Goal: Information Seeking & Learning: Learn about a topic

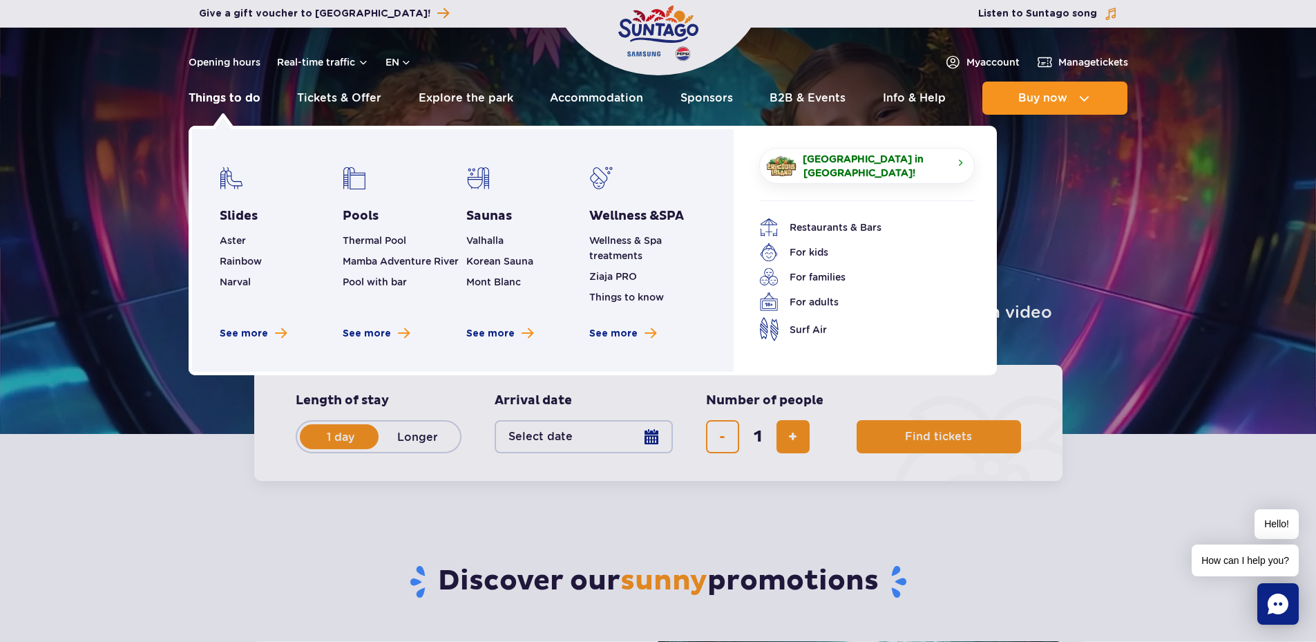
click at [238, 100] on link "Things to do" at bounding box center [225, 98] width 72 height 33
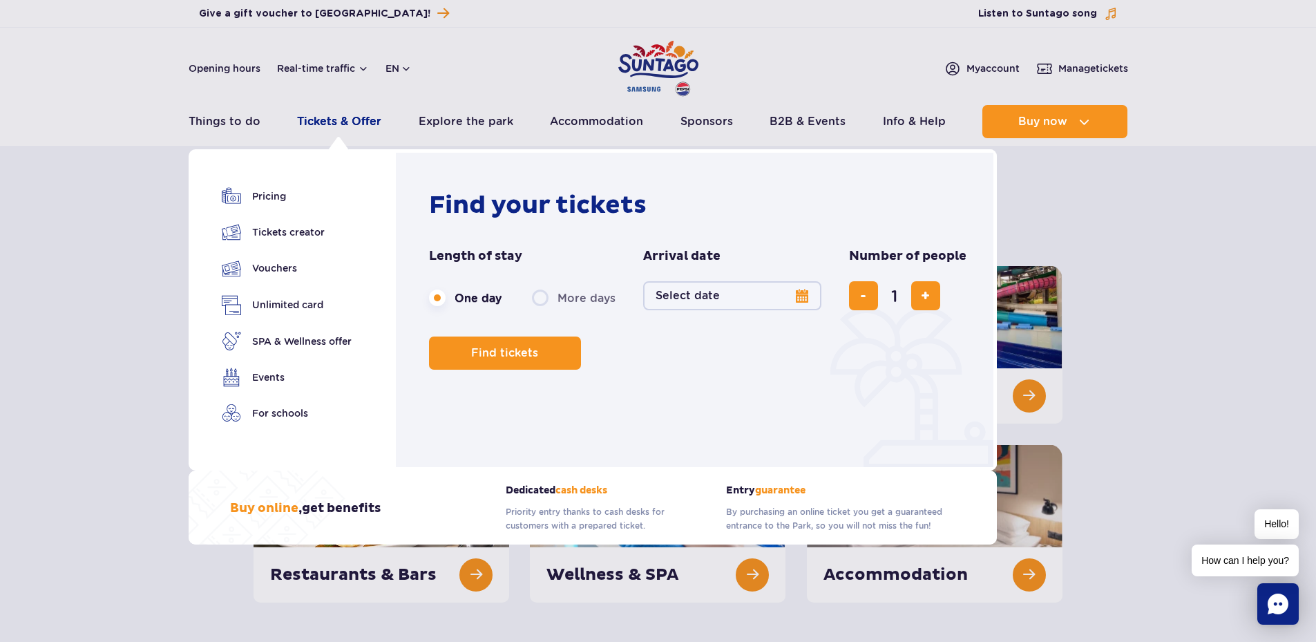
click at [347, 121] on link "Tickets & Offer" at bounding box center [339, 121] width 84 height 33
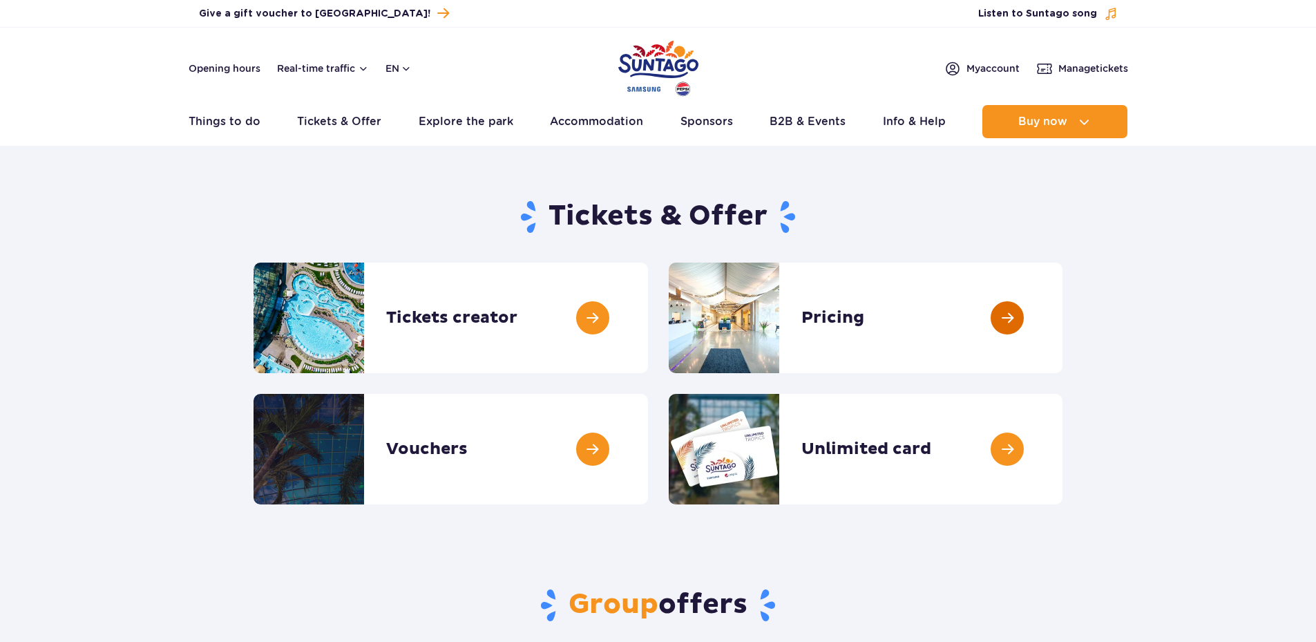
click at [1062, 336] on link at bounding box center [1062, 318] width 0 height 111
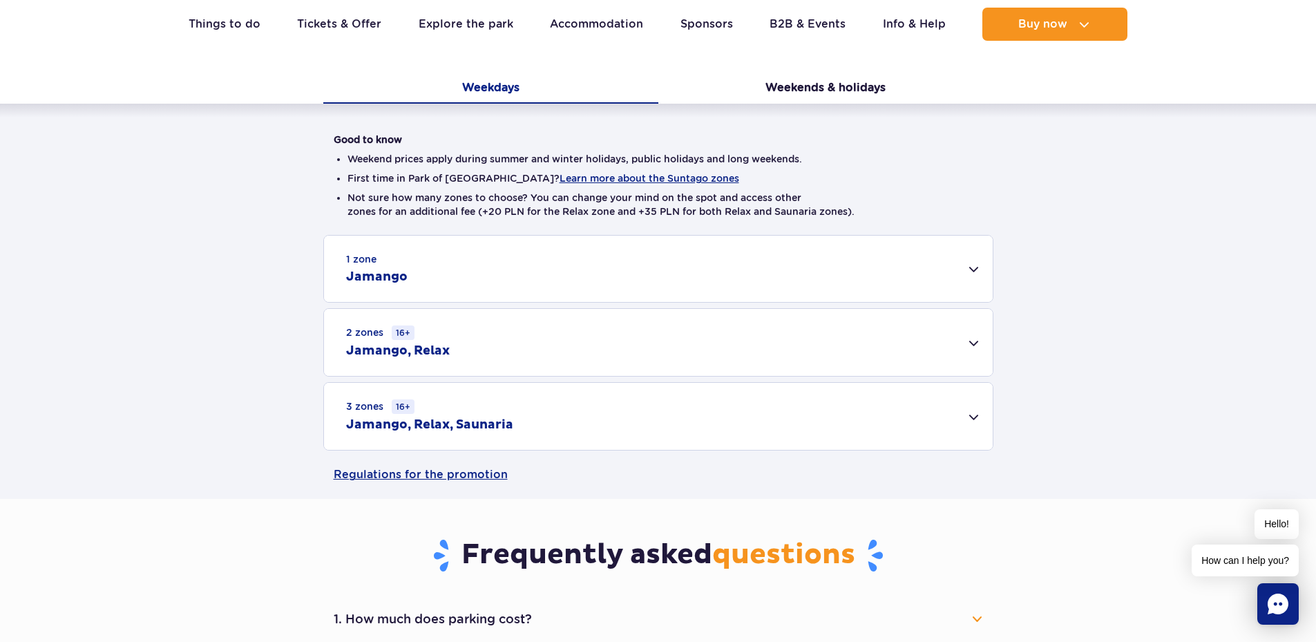
click at [437, 269] on div "1 zone Jamango" at bounding box center [658, 269] width 669 height 66
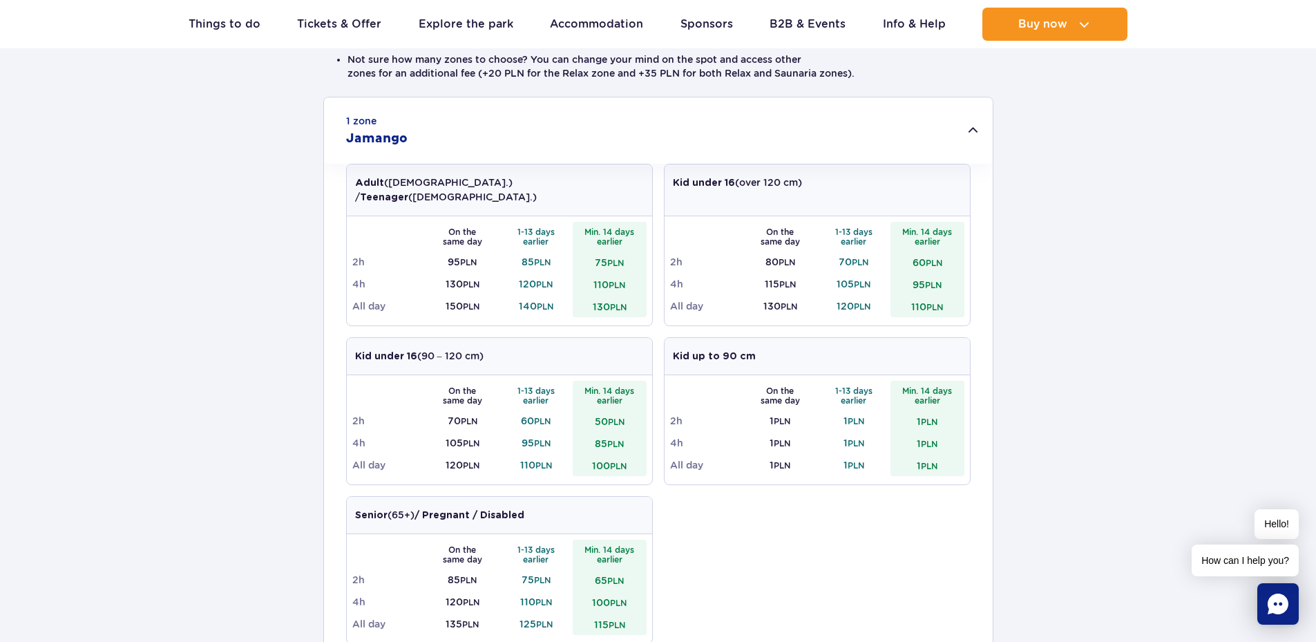
scroll to position [484, 0]
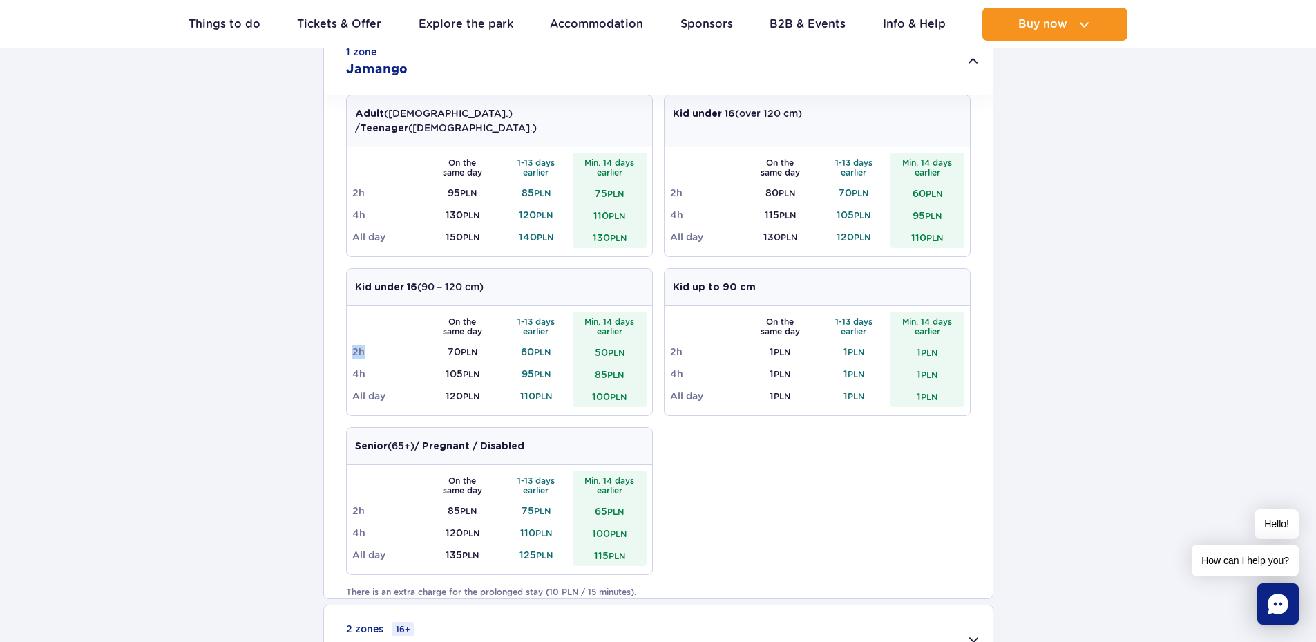
drag, startPoint x: 352, startPoint y: 336, endPoint x: 392, endPoint y: 339, distance: 40.2
click at [392, 341] on td "2h" at bounding box center [389, 352] width 74 height 22
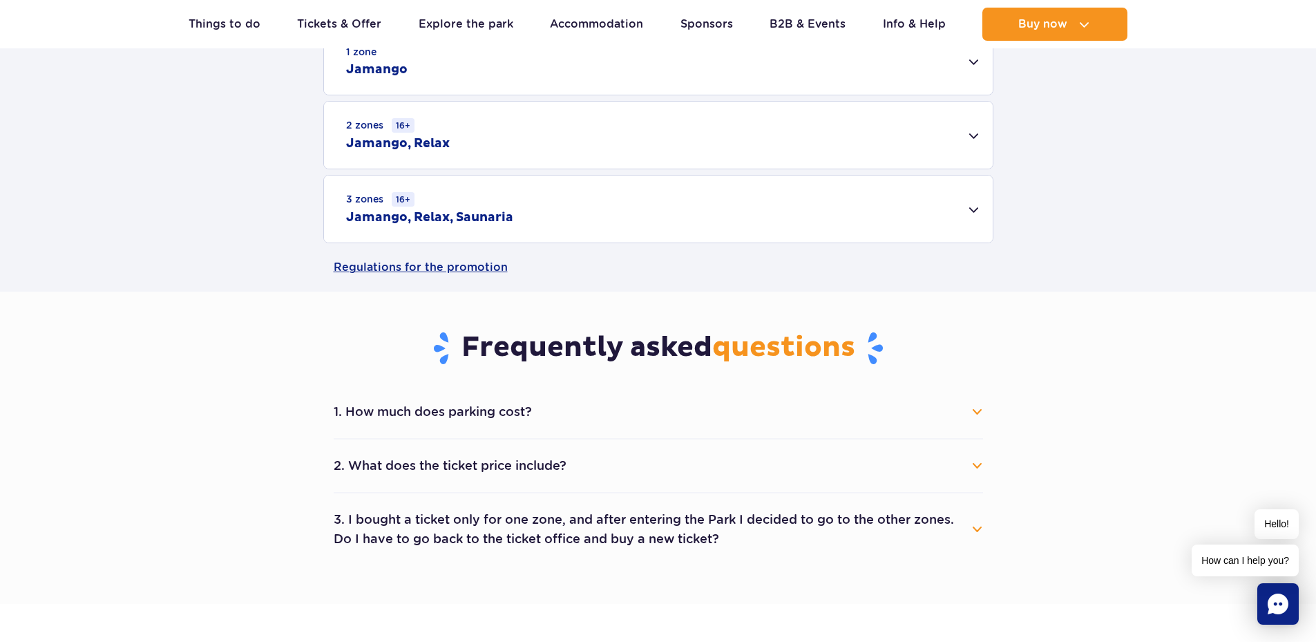
click at [292, 329] on section "Frequently asked questions 1. How much does parking cost? Parking costs 25 PLN …" at bounding box center [658, 448] width 1316 height 312
click at [416, 86] on div "1 zone Jamango" at bounding box center [658, 61] width 669 height 66
